Goal: Task Accomplishment & Management: Use online tool/utility

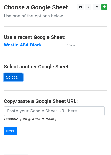
click at [15, 78] on link "Select..." at bounding box center [13, 77] width 19 height 8
click at [17, 79] on link "Select..." at bounding box center [13, 77] width 19 height 8
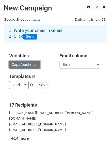
click at [26, 65] on link "Copy/paste..." at bounding box center [24, 65] width 31 height 8
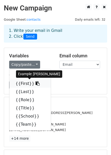
click at [22, 84] on link "{{First}}" at bounding box center [30, 84] width 42 height 8
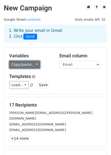
click at [26, 67] on link "Copy/paste..." at bounding box center [24, 65] width 31 height 8
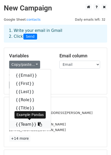
click at [24, 124] on link "{{Team}}" at bounding box center [30, 124] width 42 height 8
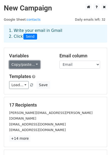
click at [19, 66] on link "Copy/paste..." at bounding box center [24, 65] width 31 height 8
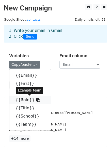
click at [24, 100] on link "{{Role}}" at bounding box center [30, 100] width 42 height 8
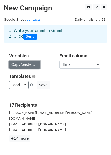
click at [26, 66] on link "Copy/paste..." at bounding box center [24, 65] width 31 height 8
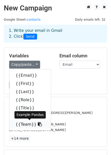
click at [23, 125] on link "{{Team}}" at bounding box center [30, 124] width 42 height 8
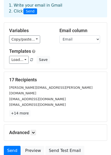
scroll to position [51, 0]
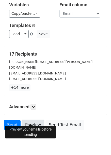
click at [32, 120] on link "Preview" at bounding box center [33, 125] width 22 height 10
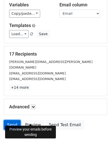
click at [12, 120] on link "Send" at bounding box center [12, 125] width 17 height 10
